Goal: Task Accomplishment & Management: Use online tool/utility

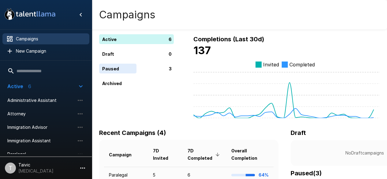
scroll to position [31, 0]
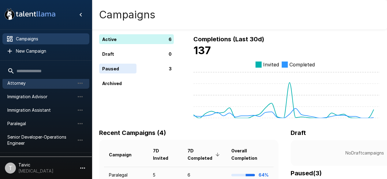
click at [54, 81] on span "Attorney" at bounding box center [40, 83] width 67 height 6
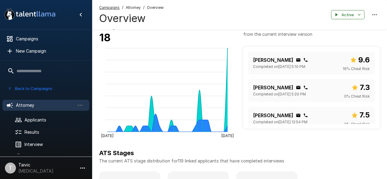
scroll to position [183, 0]
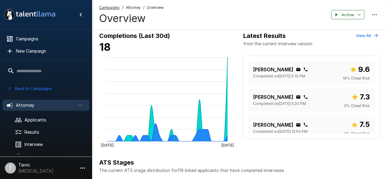
click at [127, 8] on span "Attorney" at bounding box center [133, 8] width 15 height 6
click at [130, 7] on span "Attorney" at bounding box center [133, 8] width 15 height 6
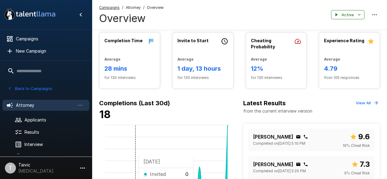
scroll to position [214, 0]
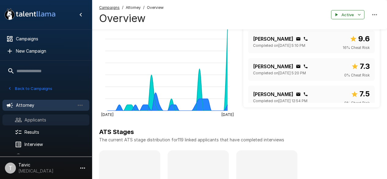
click at [20, 124] on div "Applicants" at bounding box center [45, 119] width 87 height 11
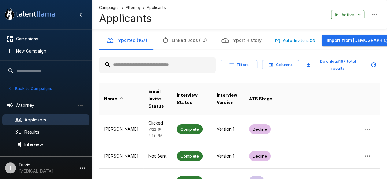
click at [142, 66] on input "text" at bounding box center [157, 64] width 116 height 11
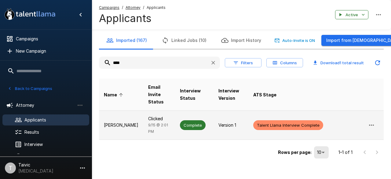
type input "****"
click at [198, 122] on span "Complete" at bounding box center [193, 125] width 26 height 6
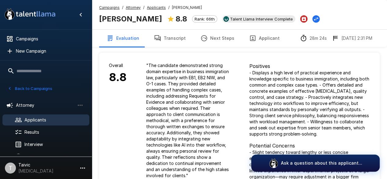
click at [160, 40] on button "Transcript" at bounding box center [169, 38] width 46 height 17
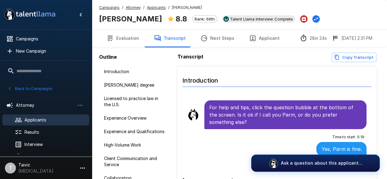
click at [218, 39] on button "Next Steps" at bounding box center [217, 38] width 49 height 17
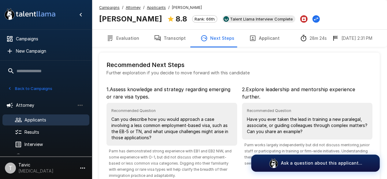
click at [125, 43] on button "Evaluation" at bounding box center [122, 38] width 47 height 17
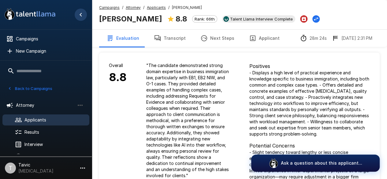
click at [77, 18] on button "Hide menu" at bounding box center [81, 15] width 12 height 12
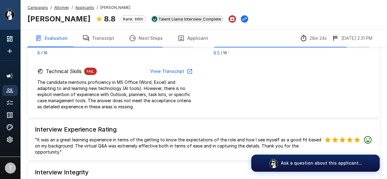
scroll to position [420, 0]
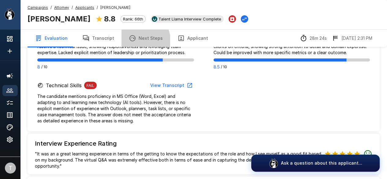
click at [132, 42] on button "Next Steps" at bounding box center [145, 38] width 49 height 17
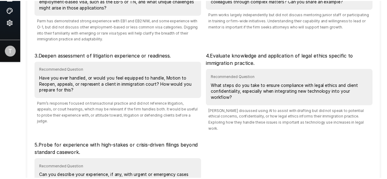
scroll to position [191, 0]
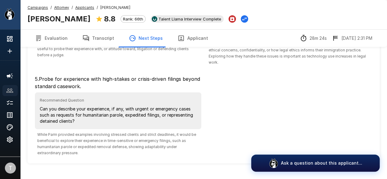
click at [11, 91] on icon at bounding box center [9, 90] width 7 height 4
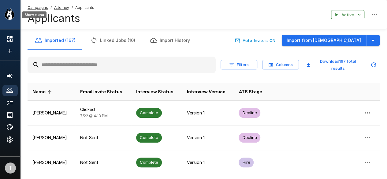
click at [10, 12] on icon "Show menu" at bounding box center [10, 13] width 10 height 11
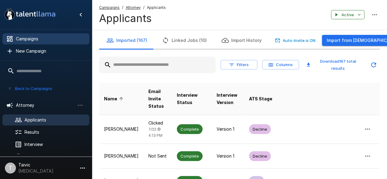
click at [37, 41] on span "Campaigns" at bounding box center [50, 39] width 68 height 6
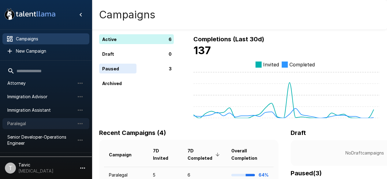
click at [40, 124] on span "Paralegal" at bounding box center [40, 123] width 67 height 6
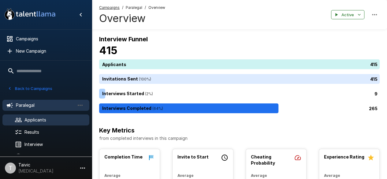
click at [57, 123] on div "Applicants" at bounding box center [45, 119] width 87 height 11
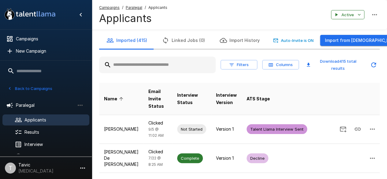
click at [182, 69] on input "text" at bounding box center [157, 64] width 116 height 11
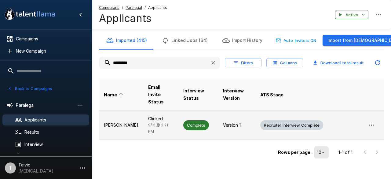
type input "*********"
click at [205, 122] on span "Complete" at bounding box center [196, 125] width 26 height 6
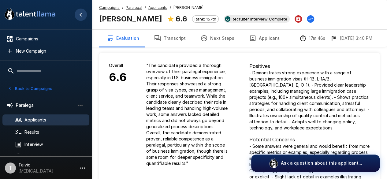
click at [81, 17] on icon "Hide menu" at bounding box center [80, 14] width 7 height 7
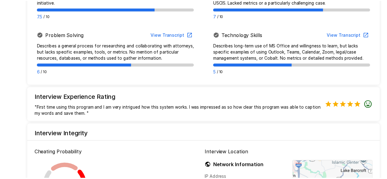
scroll to position [575, 0]
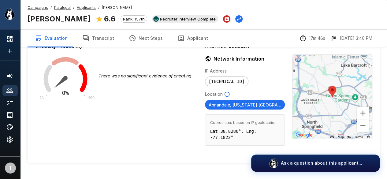
click at [91, 37] on button "Transcript" at bounding box center [98, 38] width 46 height 17
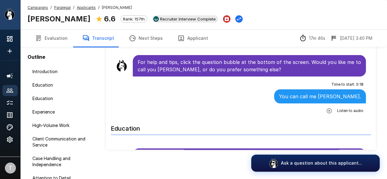
scroll to position [45, 0]
click at [149, 35] on button "Next Steps" at bounding box center [145, 38] width 49 height 17
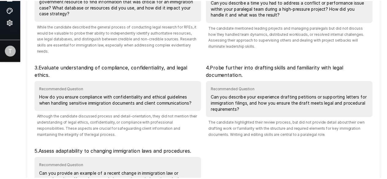
scroll to position [190, 0]
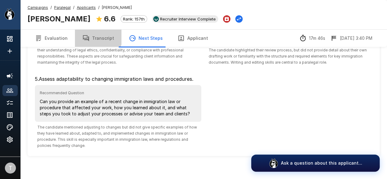
click at [87, 36] on icon "button" at bounding box center [85, 38] width 7 height 7
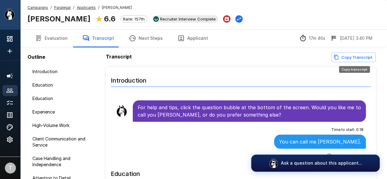
click at [353, 58] on button "Copy Transcript" at bounding box center [353, 57] width 45 height 9
click at [161, 139] on div "Time to start : 0 : 18 You can call me [PERSON_NAME]. Listen to audio" at bounding box center [241, 143] width 250 height 36
